Goal: Information Seeking & Learning: Find specific fact

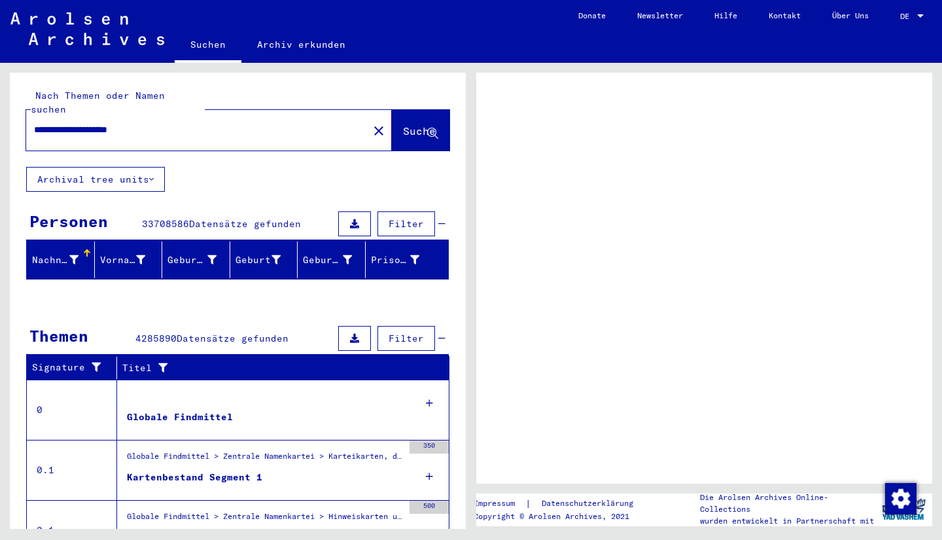
scroll to position [96, 0]
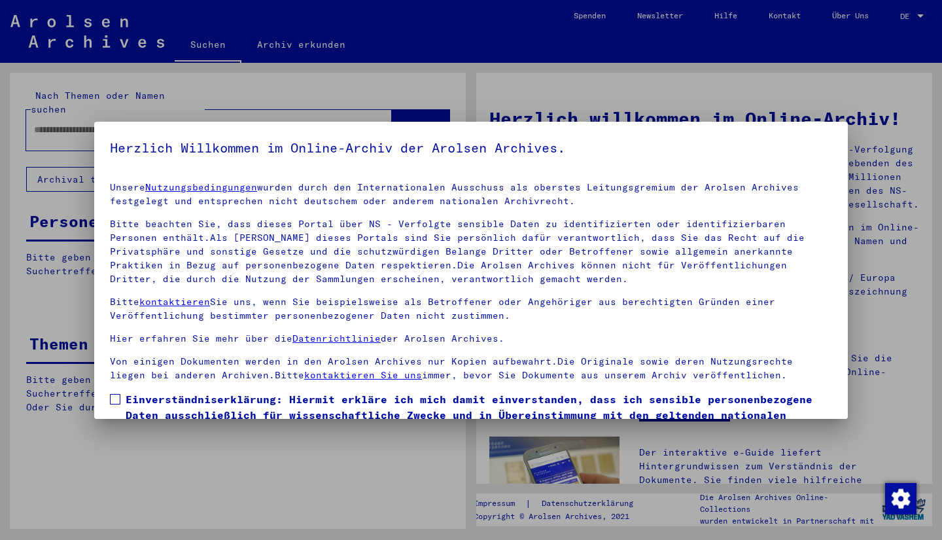
type input "**********"
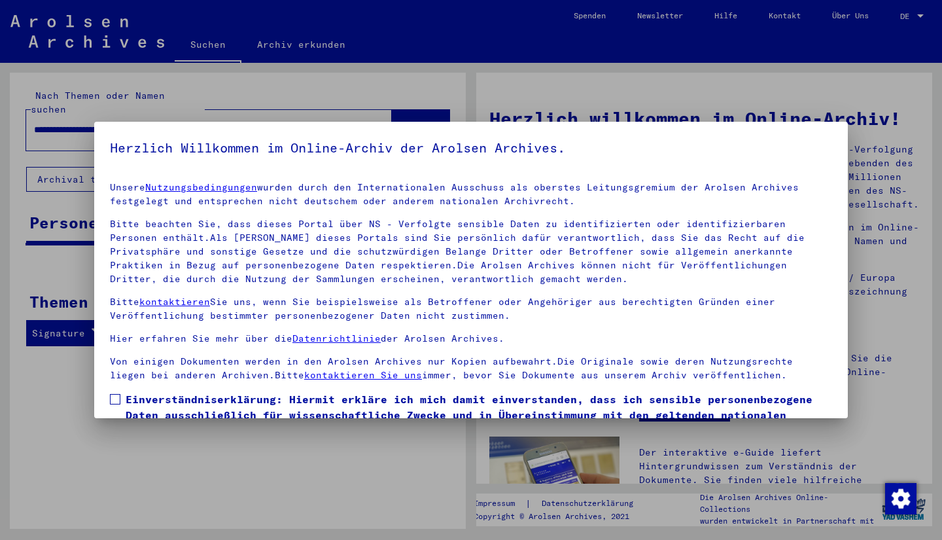
click at [116, 402] on span at bounding box center [115, 399] width 10 height 10
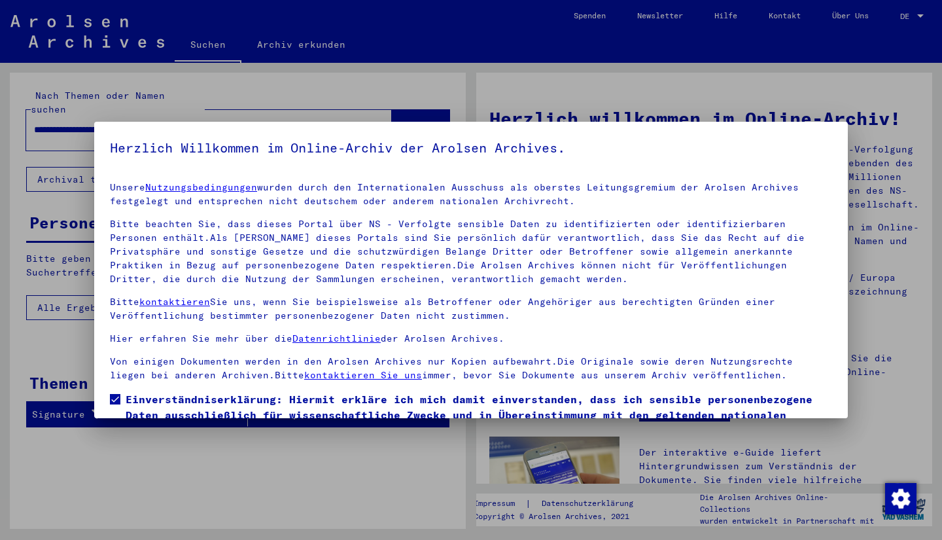
scroll to position [82, 0]
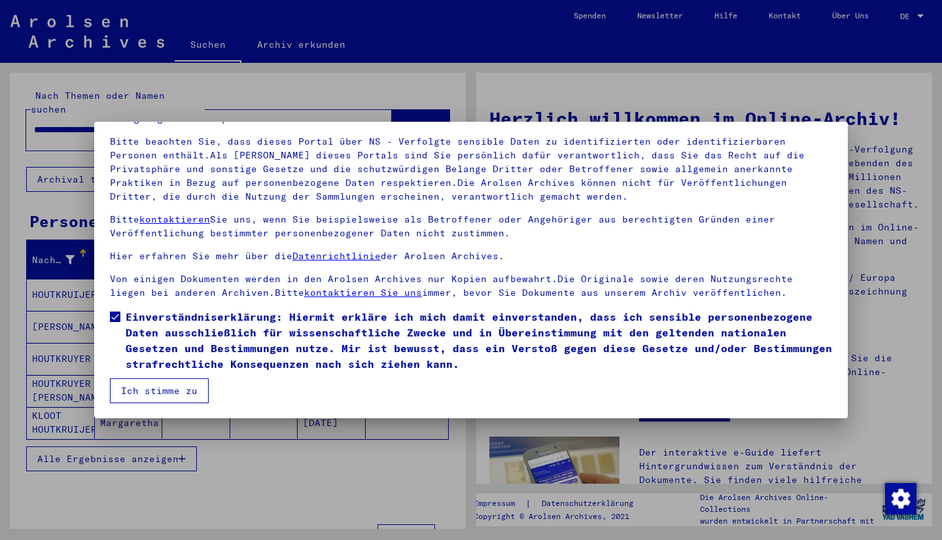
click at [162, 387] on button "Ich stimme zu" at bounding box center [159, 390] width 99 height 25
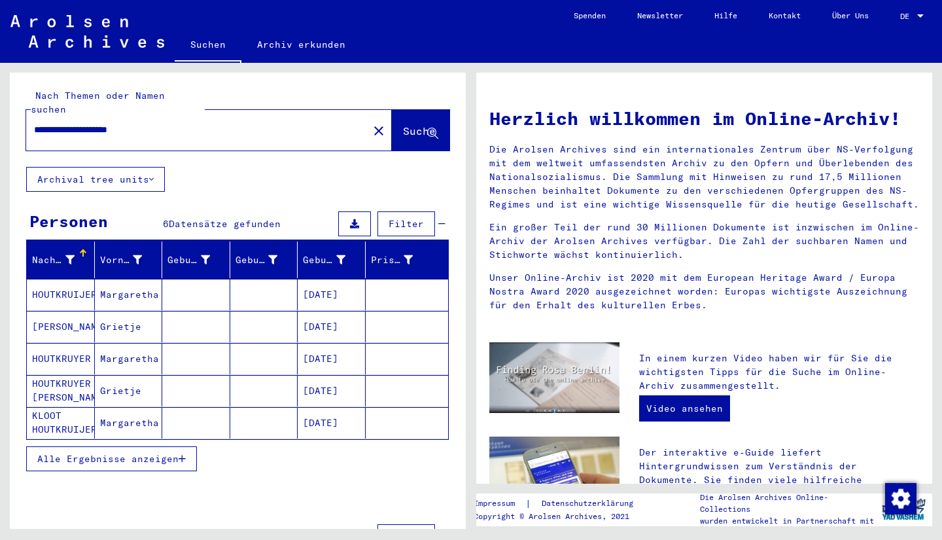
click at [127, 409] on mat-cell "Margaretha" at bounding box center [129, 422] width 68 height 31
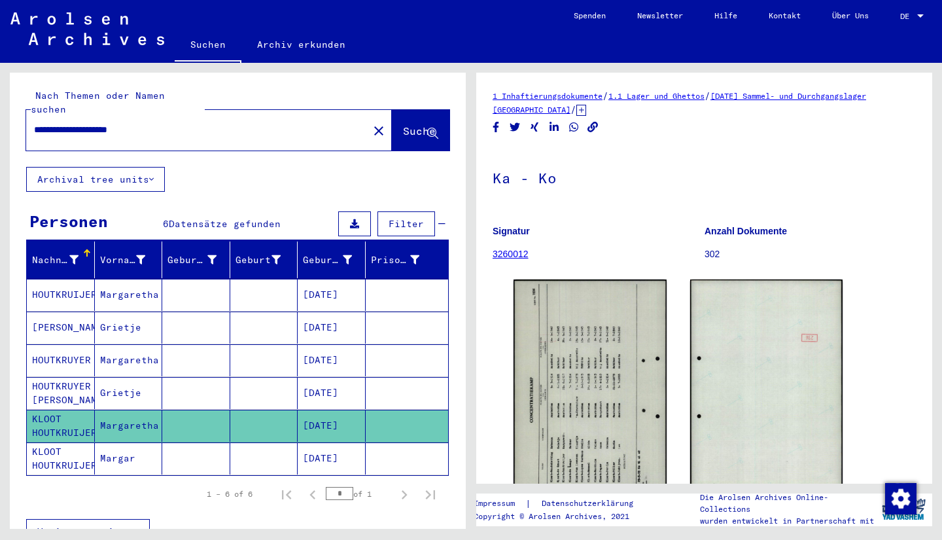
click at [254, 450] on mat-cell at bounding box center [264, 458] width 68 height 32
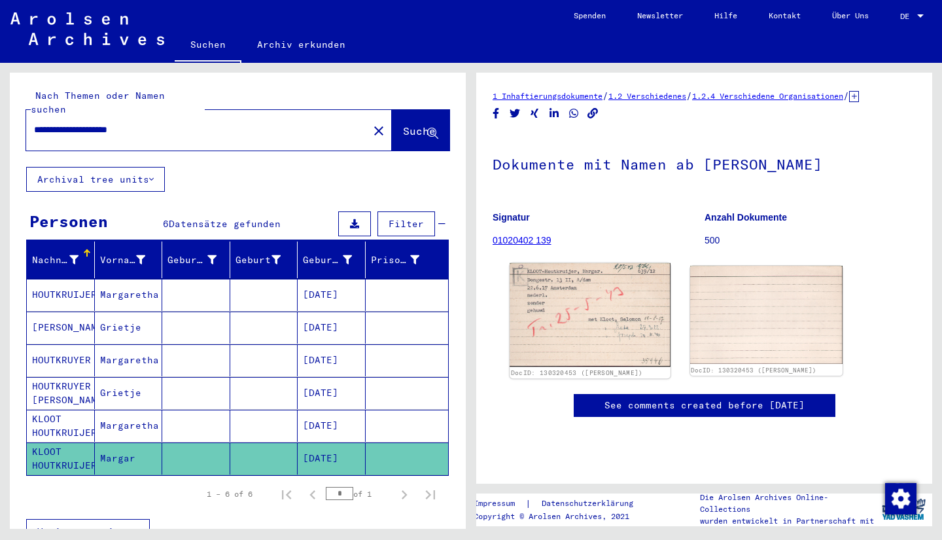
click at [605, 353] on img at bounding box center [589, 315] width 160 height 104
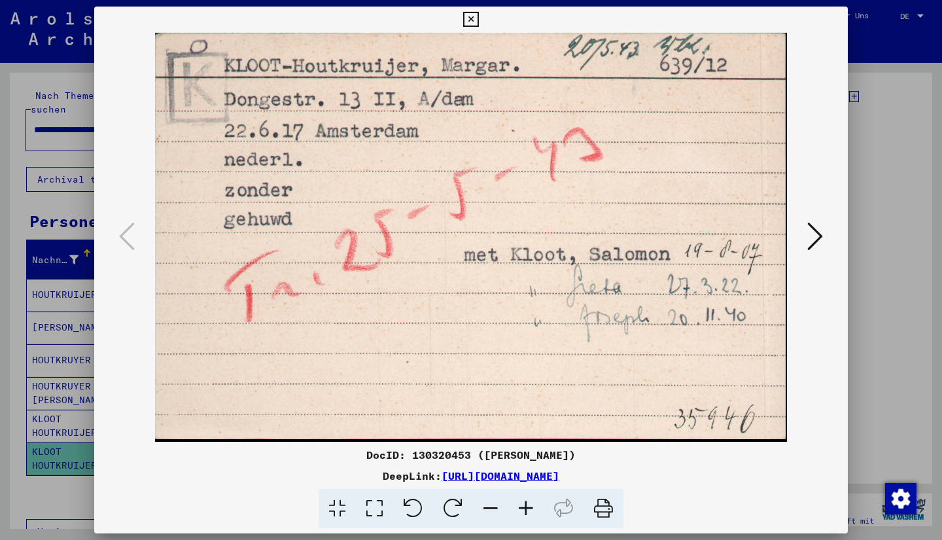
click at [470, 15] on icon at bounding box center [470, 20] width 15 height 16
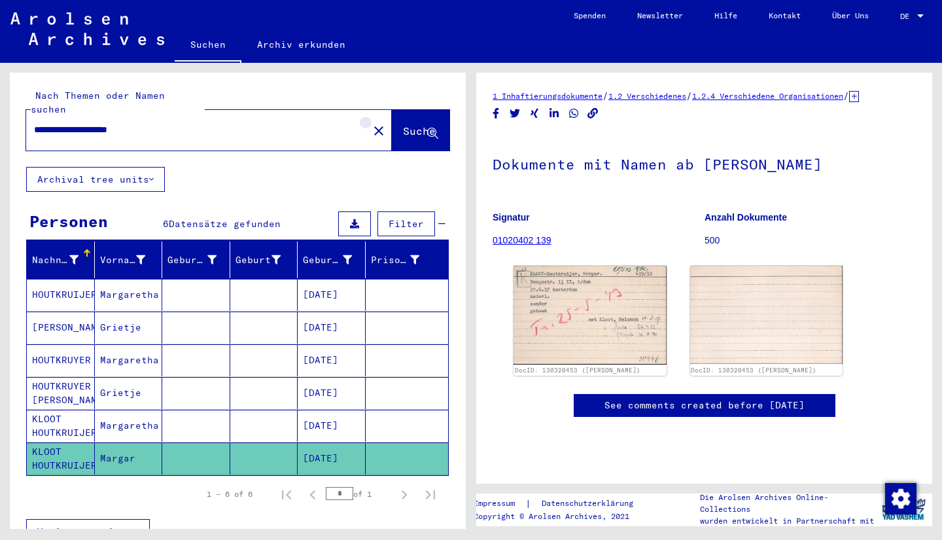
click at [366, 118] on button "close" at bounding box center [379, 130] width 26 height 26
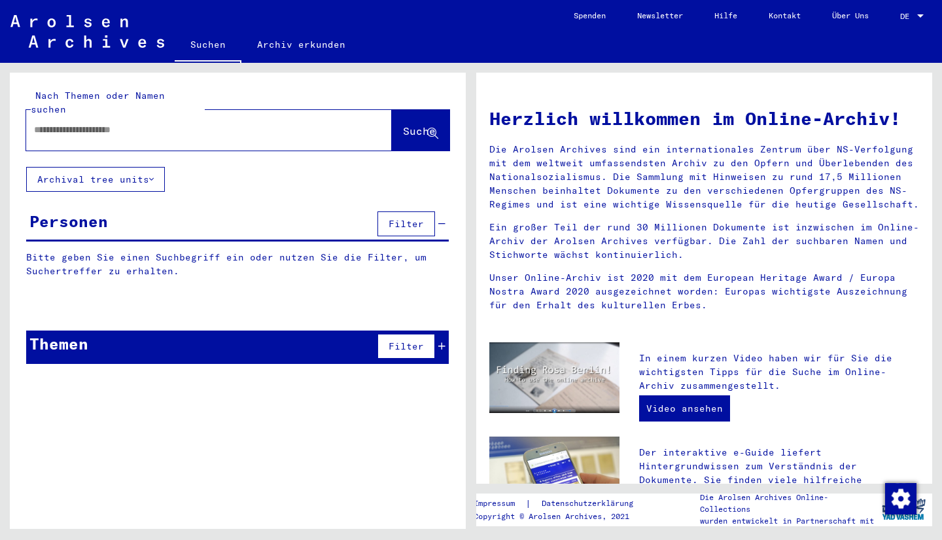
click at [53, 123] on input "text" at bounding box center [193, 130] width 319 height 14
type input "**********"
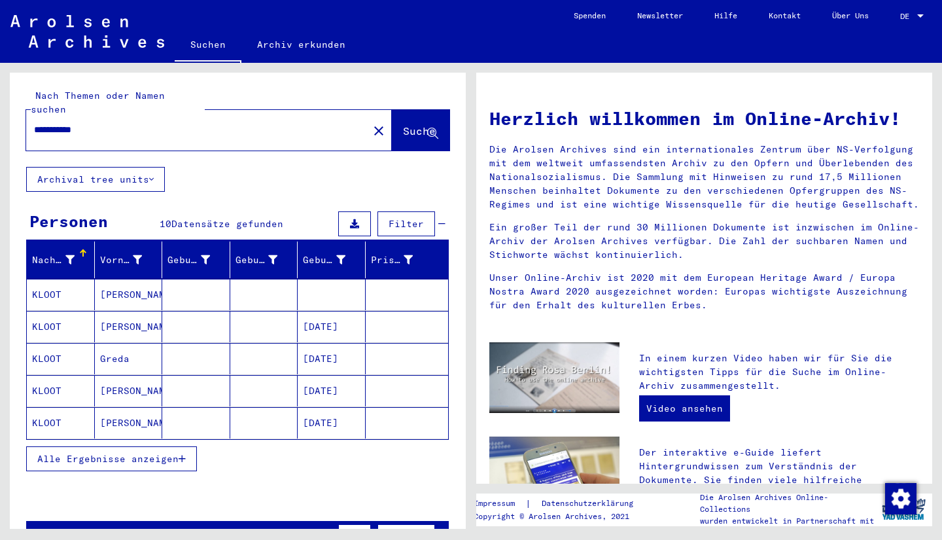
click at [76, 453] on span "Alle Ergebnisse anzeigen" at bounding box center [107, 459] width 141 height 12
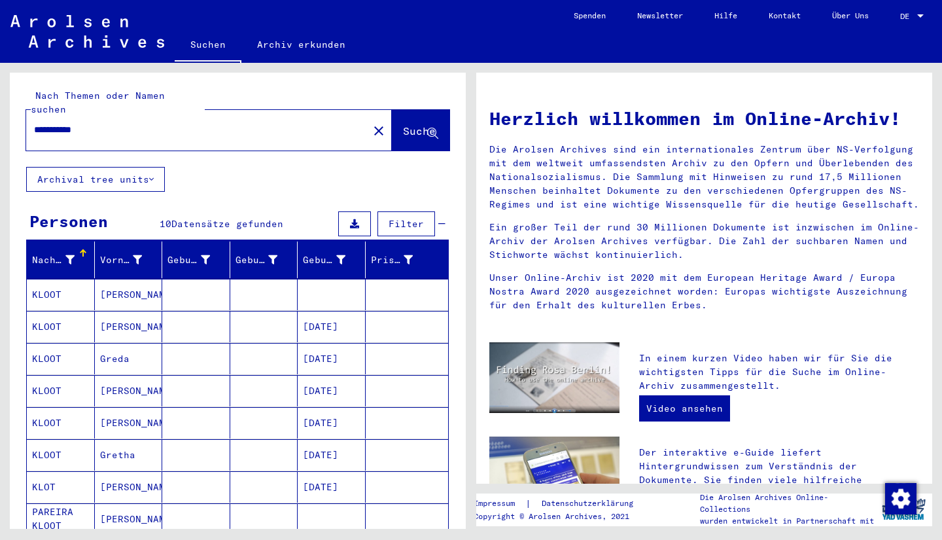
click at [167, 343] on mat-cell at bounding box center [196, 358] width 68 height 31
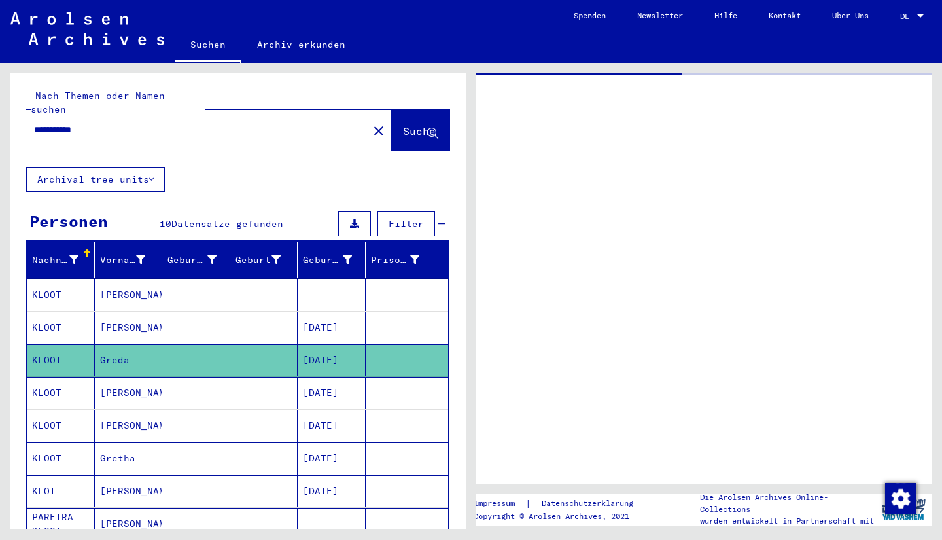
click at [167, 344] on mat-cell at bounding box center [196, 360] width 68 height 32
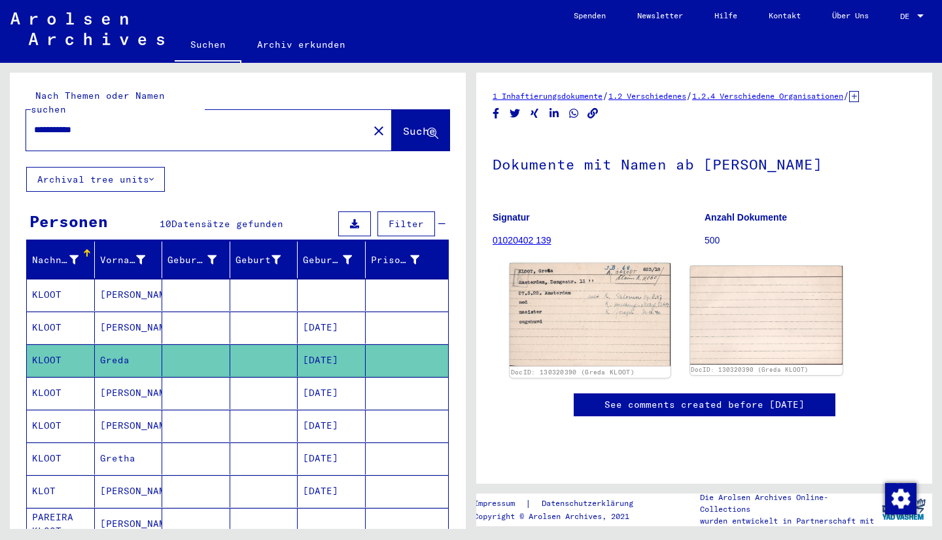
click at [588, 347] on img at bounding box center [589, 314] width 160 height 103
